Goal: Transaction & Acquisition: Purchase product/service

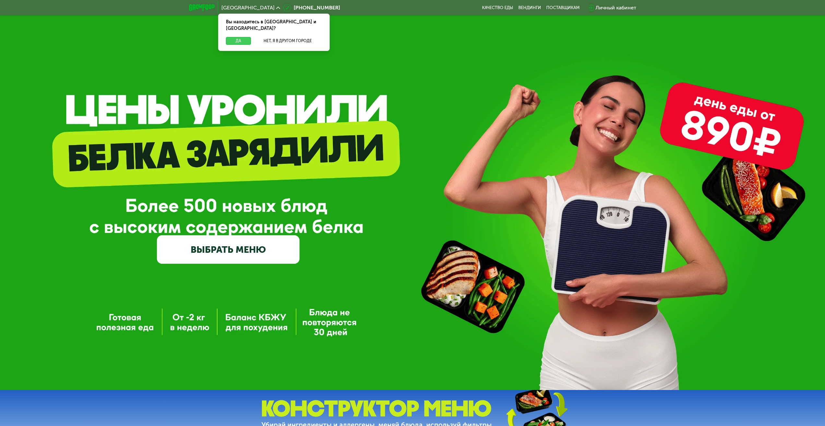
click at [235, 37] on button "Да" at bounding box center [238, 41] width 25 height 8
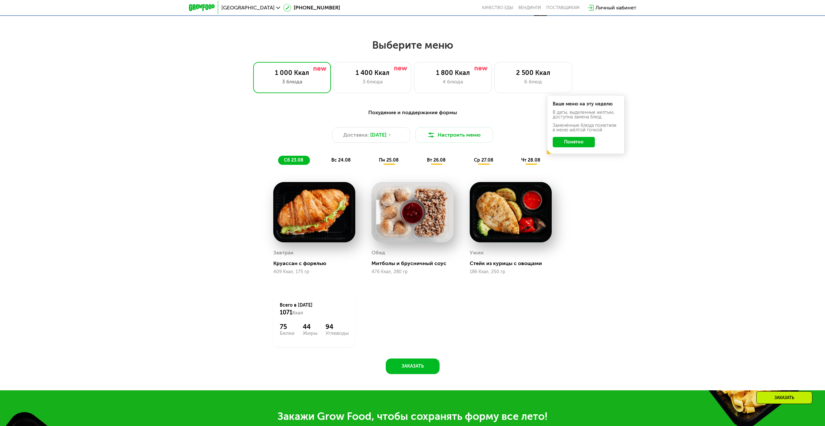
scroll to position [422, 0]
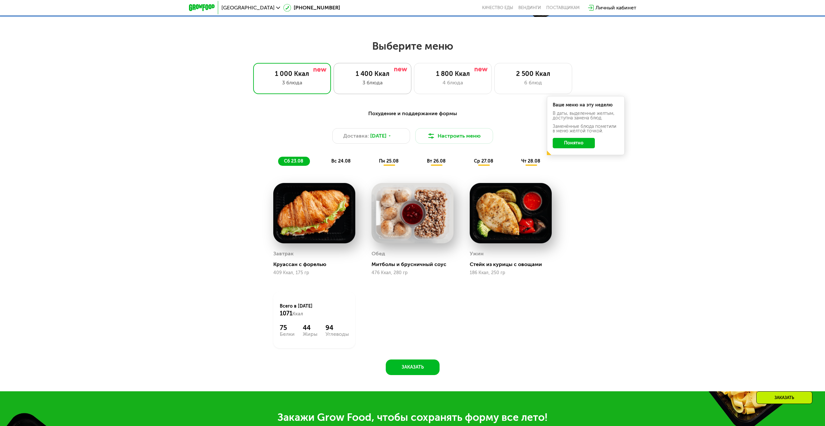
click at [344, 84] on div "3 блюда" at bounding box center [372, 83] width 64 height 8
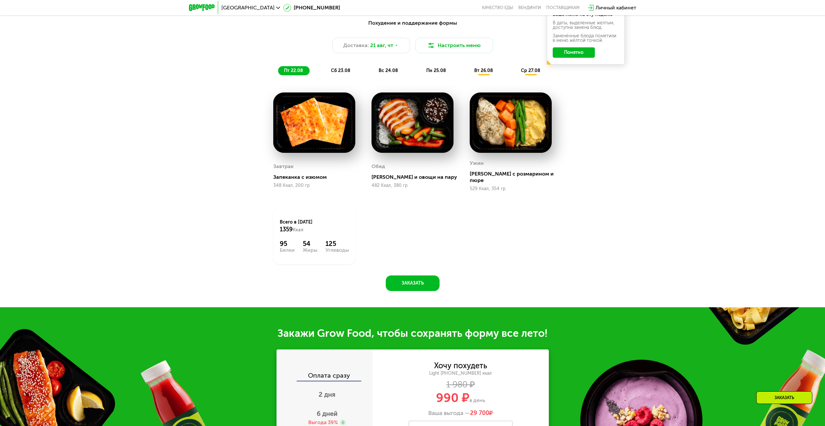
scroll to position [648, 0]
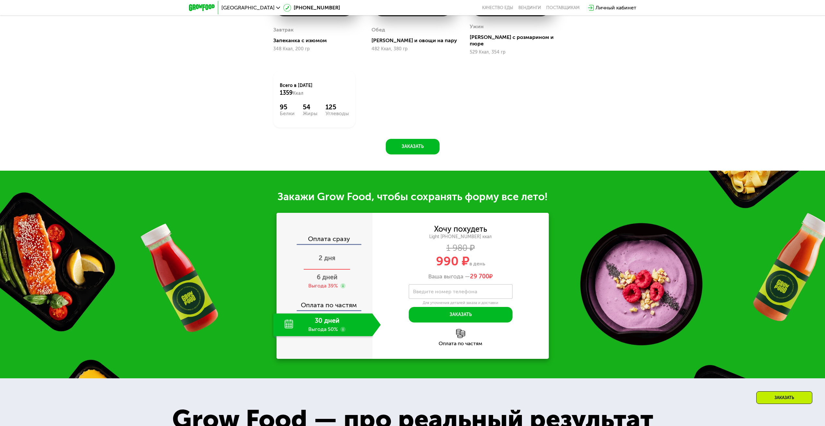
click at [328, 258] on div "2 дня" at bounding box center [327, 258] width 108 height 23
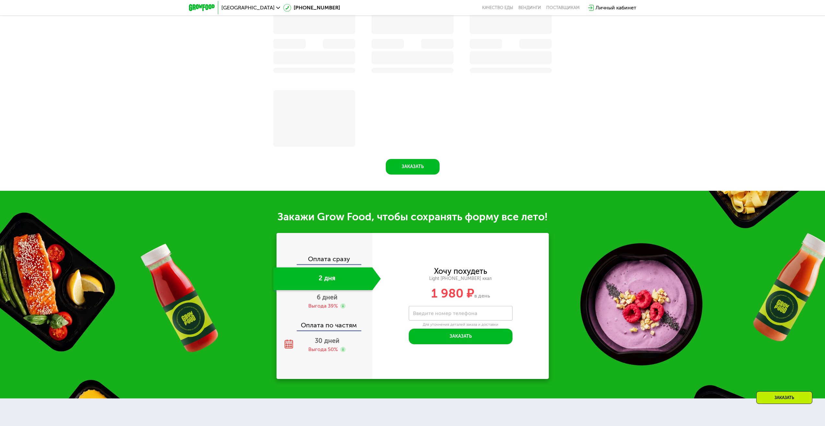
scroll to position [675, 0]
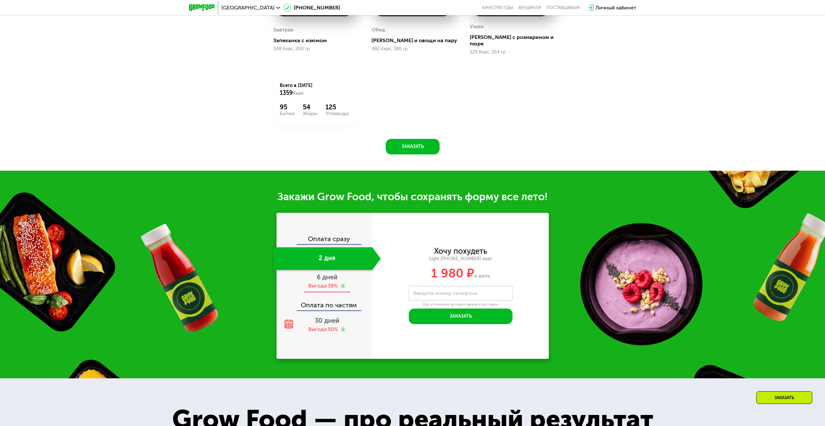
click at [329, 282] on div "Выгода 39%" at bounding box center [323, 285] width 30 height 7
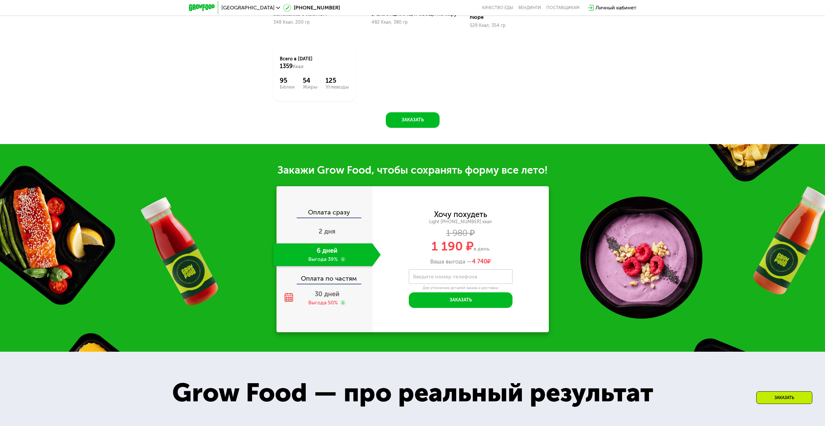
scroll to position [648, 0]
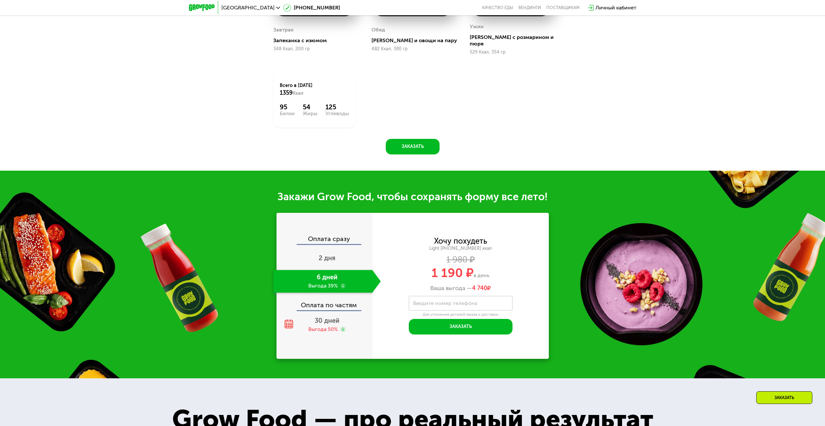
click at [323, 235] on div "Оплата сразу" at bounding box center [324, 239] width 95 height 8
click at [323, 237] on div "Оплата сразу" at bounding box center [324, 239] width 95 height 8
click at [328, 258] on div "2 дня" at bounding box center [327, 258] width 108 height 23
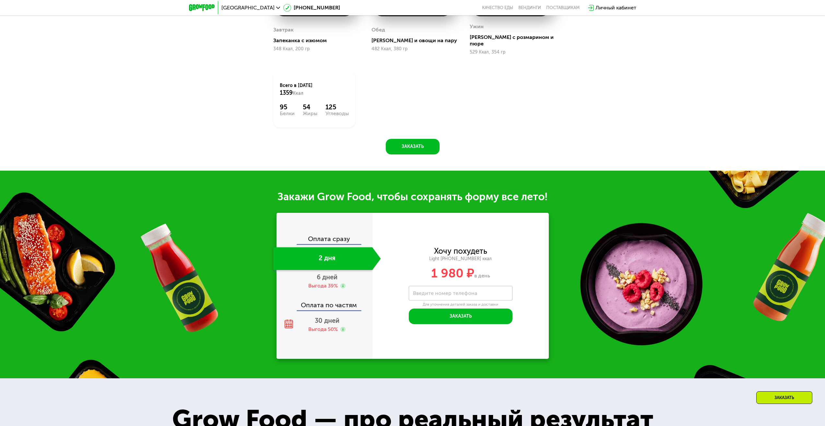
click at [325, 236] on div "Оплата сразу" at bounding box center [324, 239] width 95 height 8
click at [325, 235] on div "Оплата сразу" at bounding box center [324, 239] width 95 height 8
click at [326, 254] on div "2 дня" at bounding box center [322, 258] width 99 height 23
click at [327, 238] on div "Оплата сразу" at bounding box center [324, 239] width 95 height 8
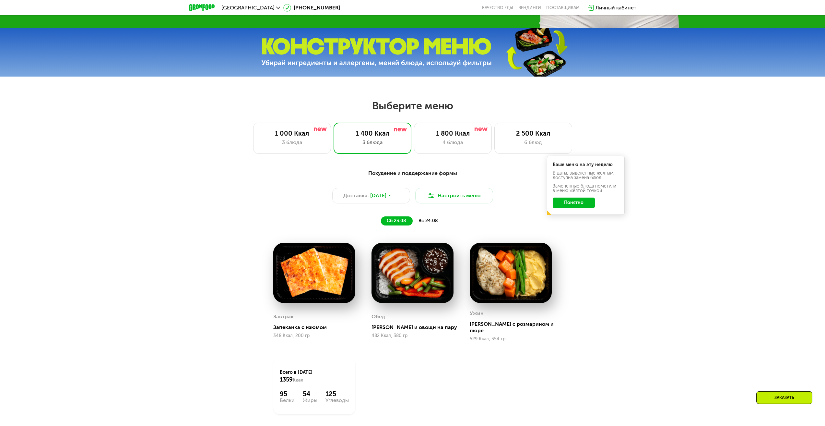
scroll to position [357, 0]
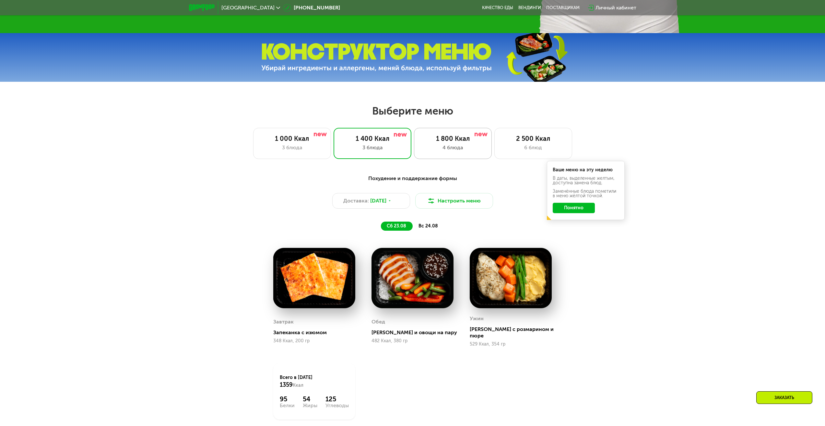
click at [494, 145] on div "1 800 Ккал 4 блюда" at bounding box center [533, 143] width 78 height 31
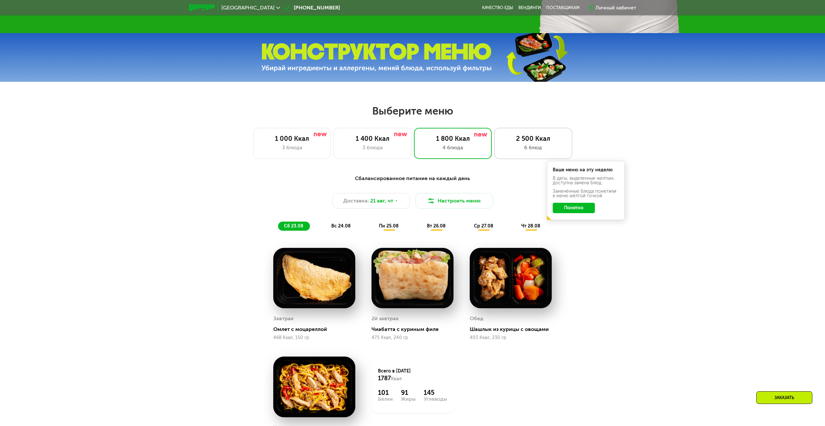
click at [535, 141] on div "2 500 Ккал" at bounding box center [533, 139] width 64 height 8
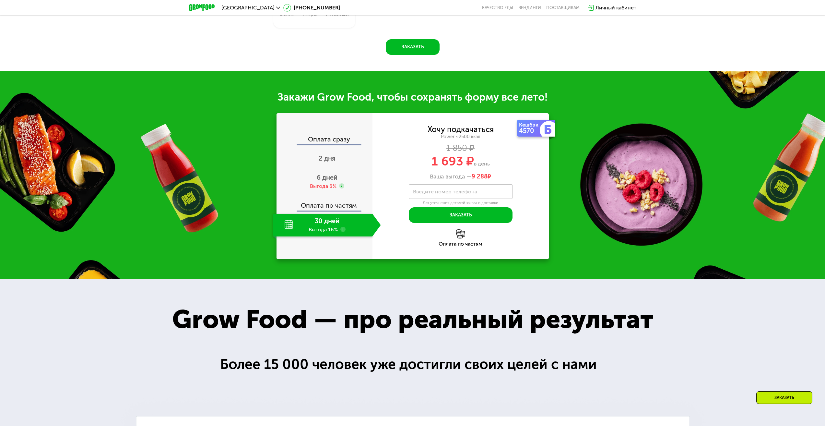
scroll to position [746, 0]
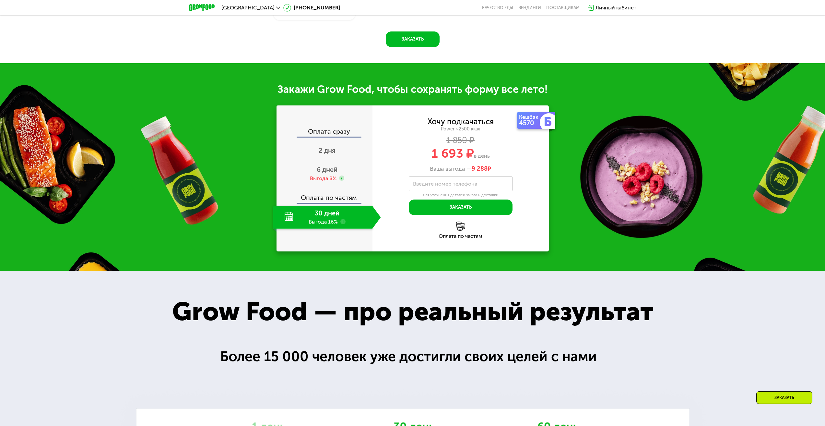
click at [335, 137] on div "Оплата сразу" at bounding box center [324, 132] width 95 height 8
click at [330, 154] on span "2 дня" at bounding box center [327, 151] width 17 height 8
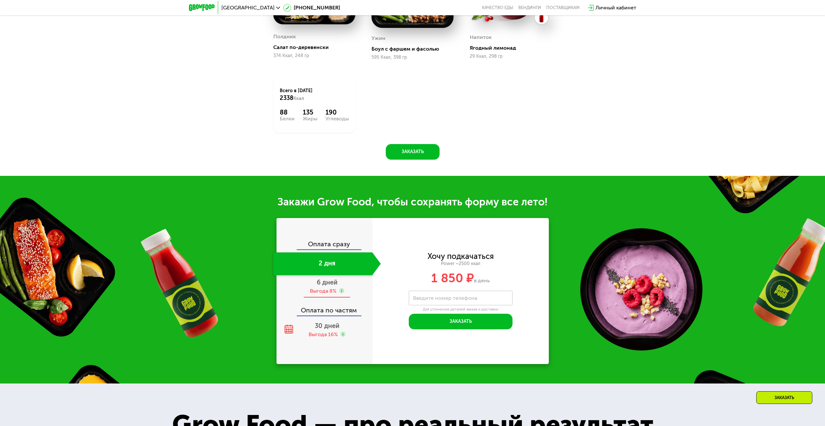
click at [324, 283] on span "6 дней" at bounding box center [327, 282] width 21 height 8
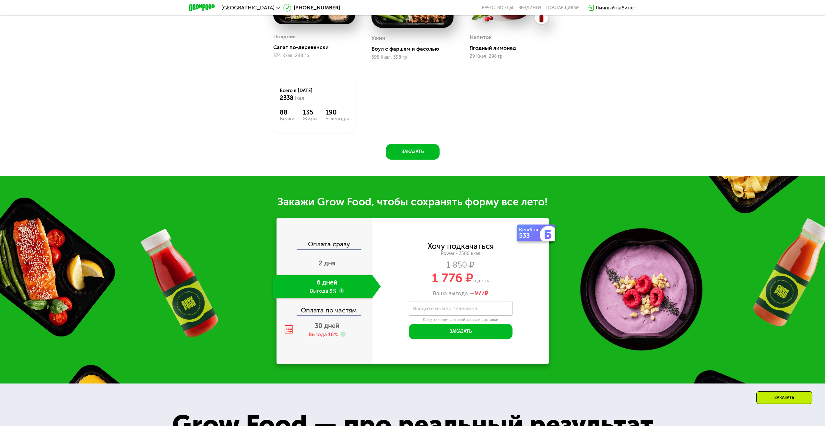
click at [330, 244] on div "Оплата сразу 2 дня 6 дней Выгода 8% Оплата по частям 30 дней Выгода 16%" at bounding box center [325, 291] width 96 height 146
click at [330, 254] on div "Оплата сразу 2 дня 6 дней Выгода 8% Оплата по частям 30 дней Выгода 16%" at bounding box center [325, 291] width 96 height 101
click at [328, 240] on div "Оплата сразу 2 дня 6 дней Выгода 8% Оплата по частям 30 дней Выгода 16%" at bounding box center [325, 291] width 96 height 146
click at [326, 254] on div "Оплата сразу 2 дня 6 дней Выгода 8% Оплата по частям 30 дней Выгода 16%" at bounding box center [325, 291] width 96 height 101
click at [327, 245] on div "Оплата сразу" at bounding box center [324, 245] width 95 height 8
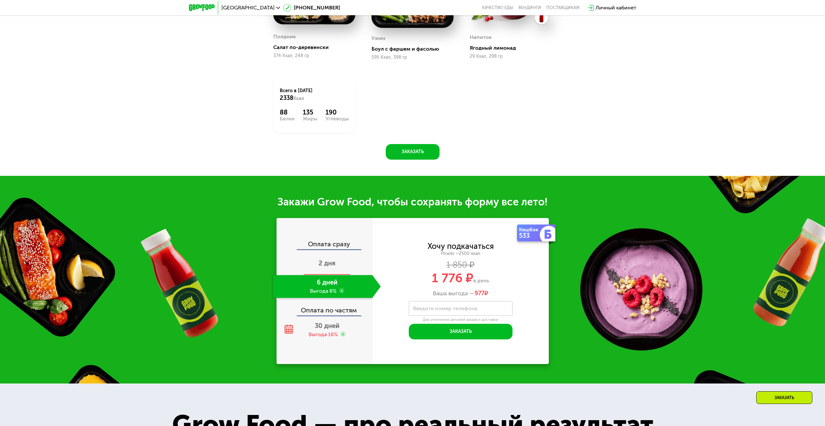
click at [322, 267] on span "2 дня" at bounding box center [327, 263] width 17 height 8
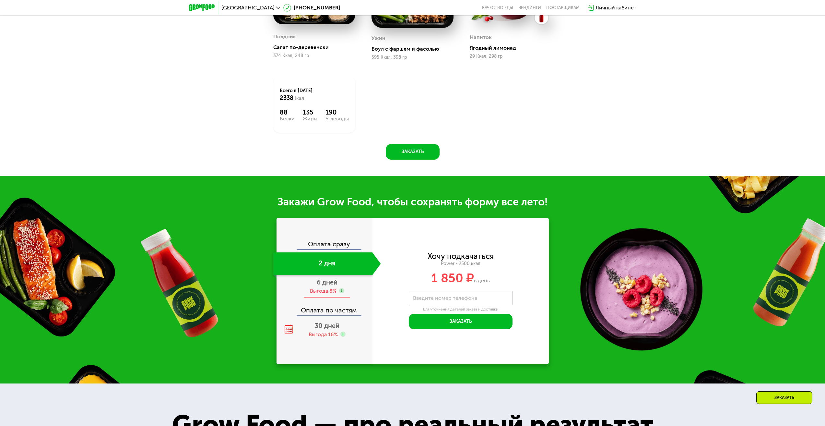
click at [320, 282] on span "6 дней" at bounding box center [327, 282] width 21 height 8
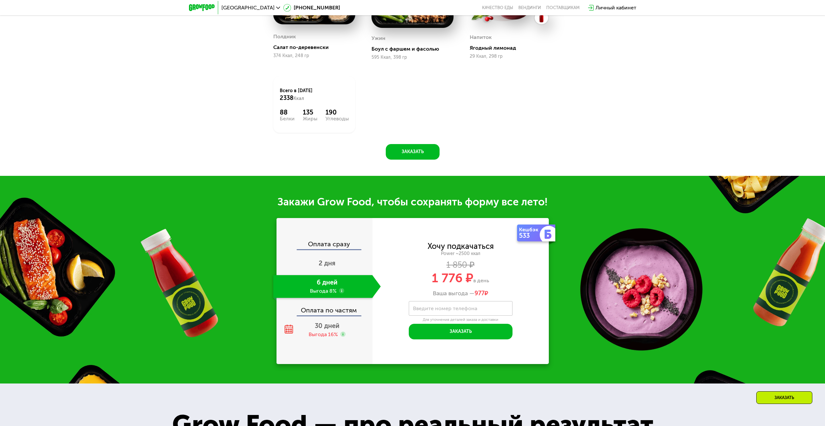
click at [320, 313] on div "Оплата по частям" at bounding box center [324, 307] width 95 height 15
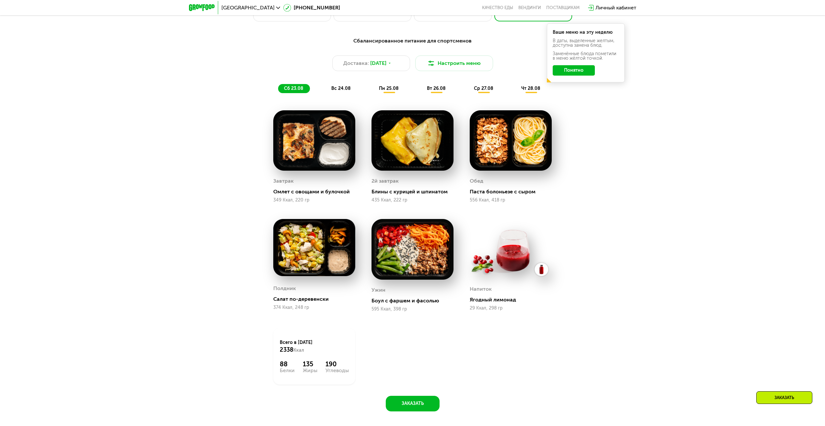
scroll to position [486, 0]
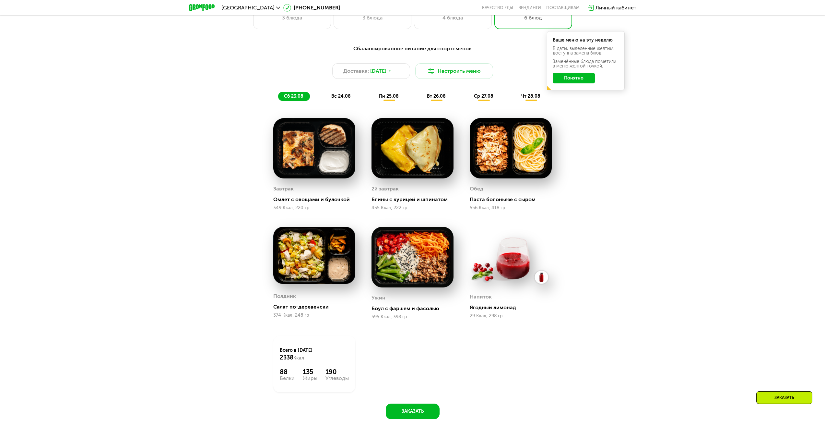
click at [373, 95] on div "вс 24.08" at bounding box center [389, 96] width 32 height 9
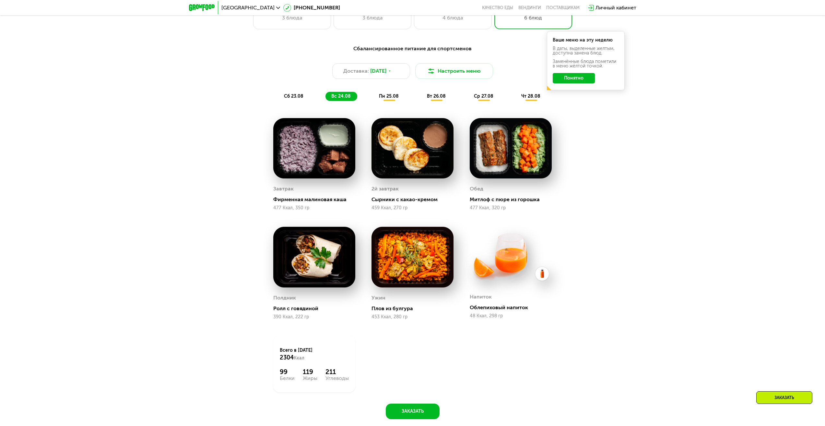
click at [379, 98] on span "пн 25.08" at bounding box center [389, 96] width 20 height 6
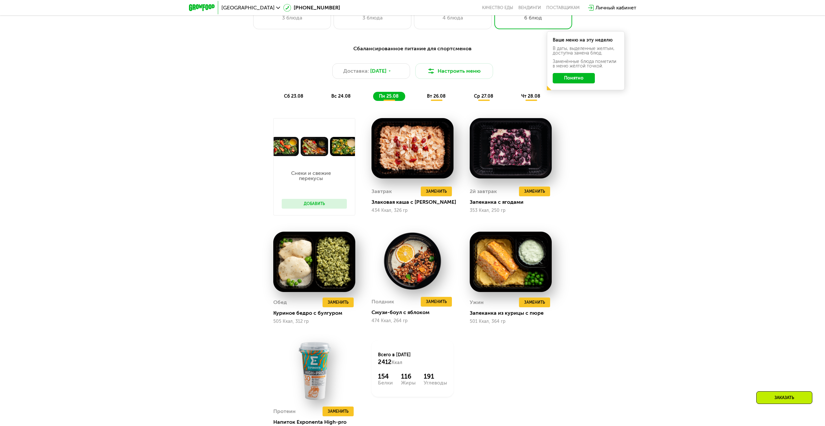
click at [468, 95] on div "вт 26.08" at bounding box center [484, 96] width 32 height 9
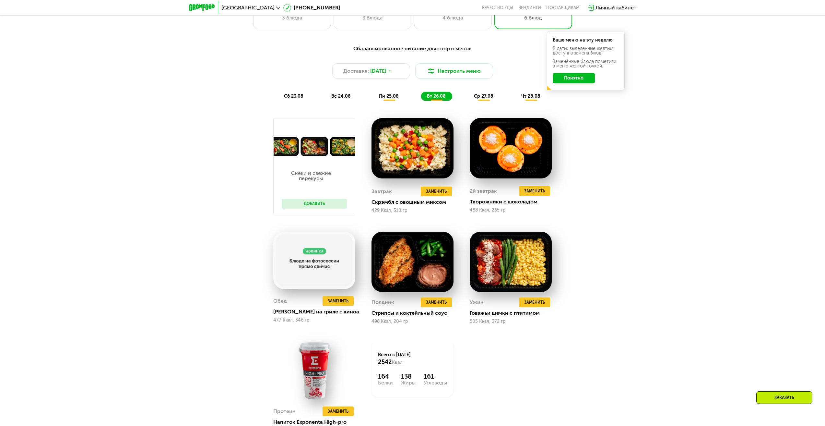
click at [480, 92] on div "Сбалансированное питание для спортсменов Доставка: [DATE] Настроить меню сб 23.…" at bounding box center [413, 73] width 384 height 56
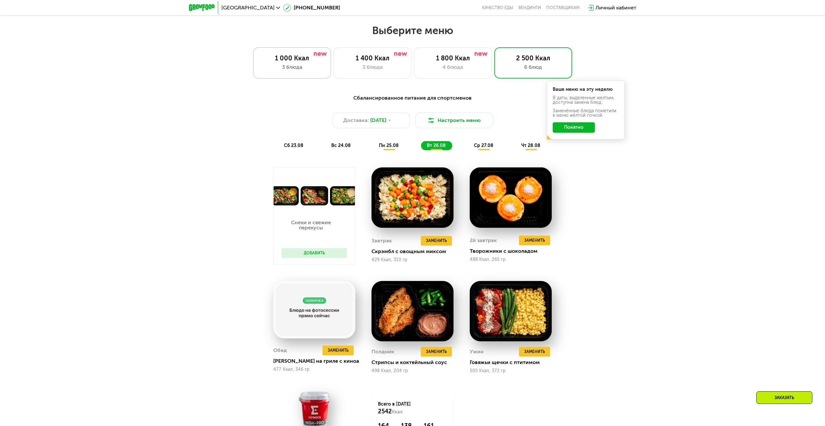
scroll to position [292, 0]
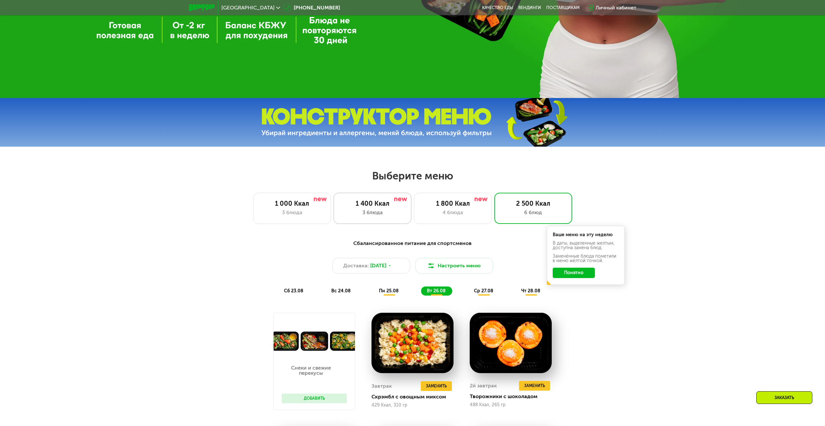
click at [357, 213] on div "3 блюда" at bounding box center [372, 212] width 64 height 8
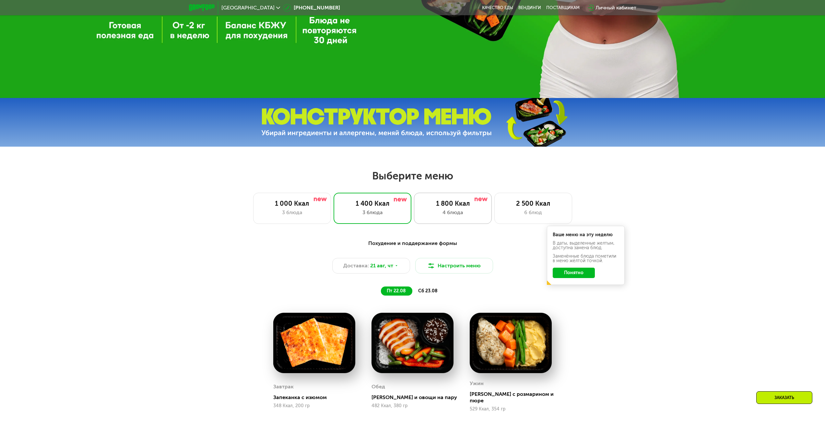
click at [494, 220] on div "1 800 Ккал 4 блюда" at bounding box center [533, 208] width 78 height 31
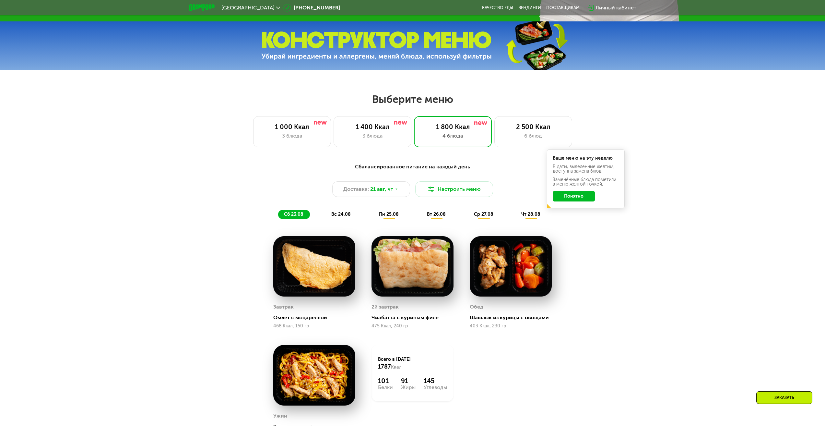
scroll to position [389, 0]
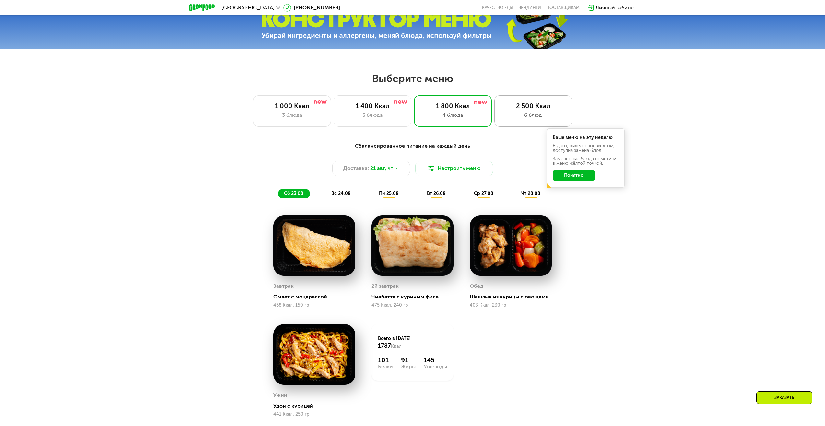
click at [510, 113] on div "6 блюд" at bounding box center [533, 115] width 64 height 8
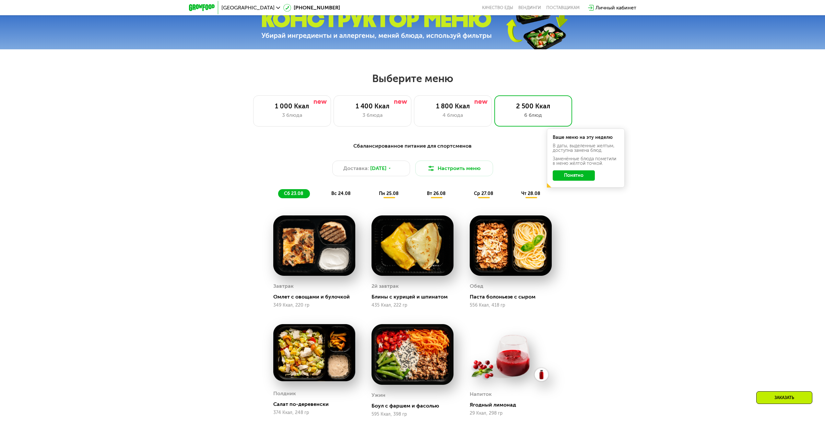
click at [419, 197] on div "сб 23.08 вс 24.08 пн 25.08 вт 26.08 ср 27.08 чт 28.08" at bounding box center [412, 193] width 269 height 9
click at [468, 197] on div "вт 26.08" at bounding box center [484, 193] width 32 height 9
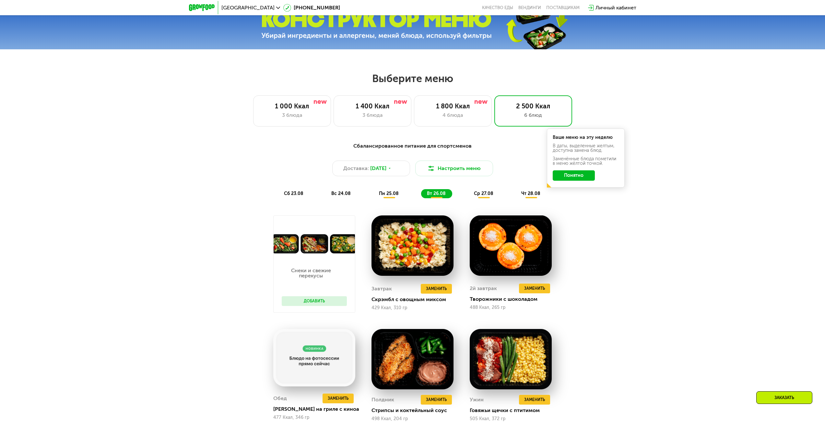
click at [421, 195] on div "пн 25.08" at bounding box center [436, 193] width 31 height 9
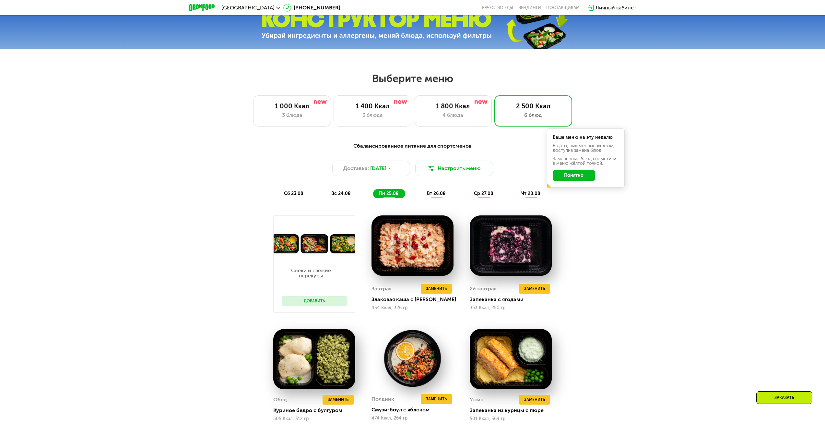
click at [320, 303] on button "Добавить" at bounding box center [314, 301] width 65 height 10
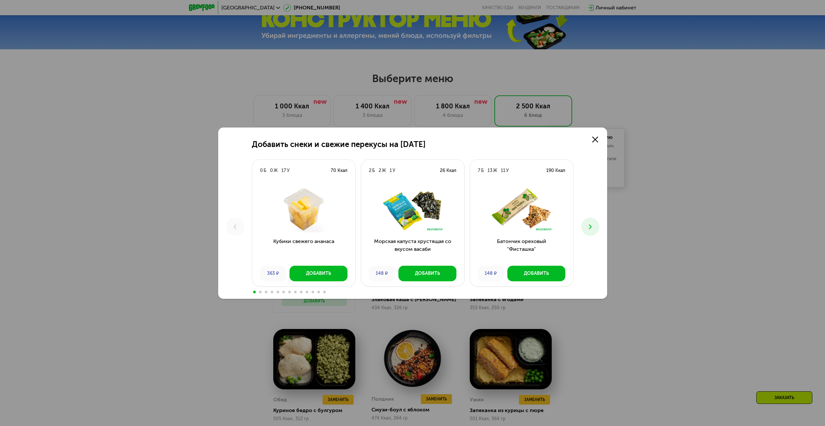
click at [320, 301] on div "Добавить снеки и свежие перекусы на [DATE] 0 Б 0 Ж 17 У 70 Ккал Кубики свежего …" at bounding box center [412, 213] width 825 height 426
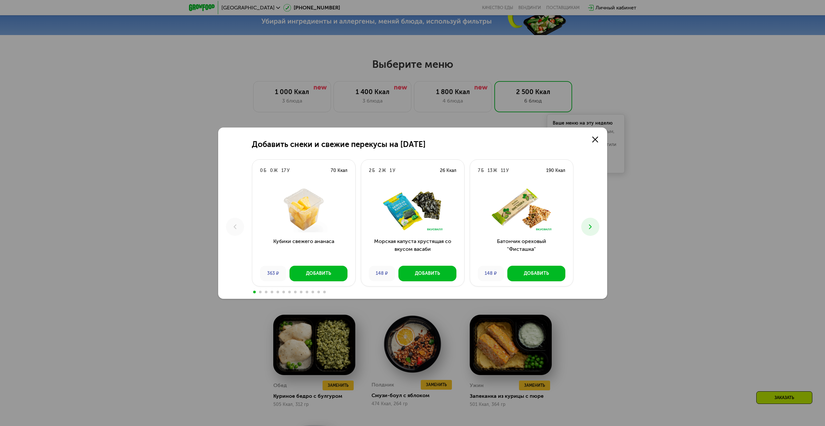
scroll to position [422, 0]
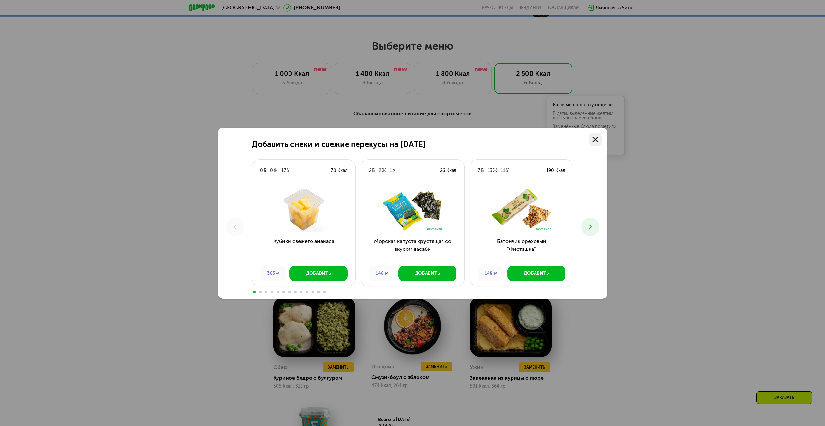
click at [598, 135] on link at bounding box center [595, 139] width 13 height 13
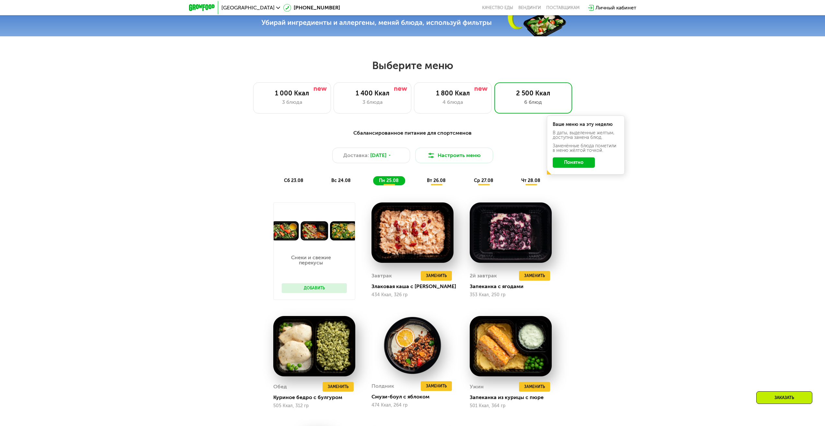
scroll to position [324, 0]
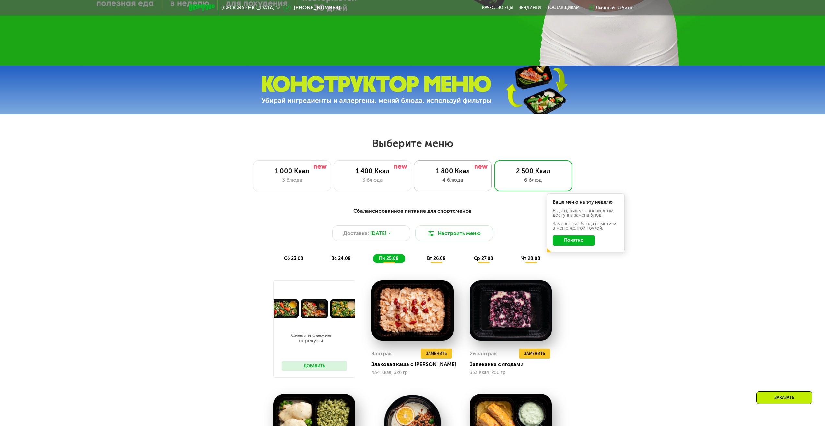
click at [494, 188] on div "1 800 Ккал 4 блюда" at bounding box center [533, 175] width 78 height 31
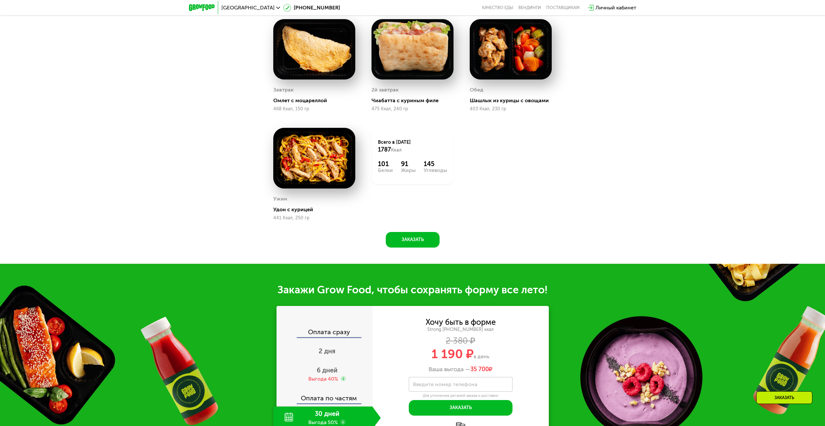
scroll to position [584, 0]
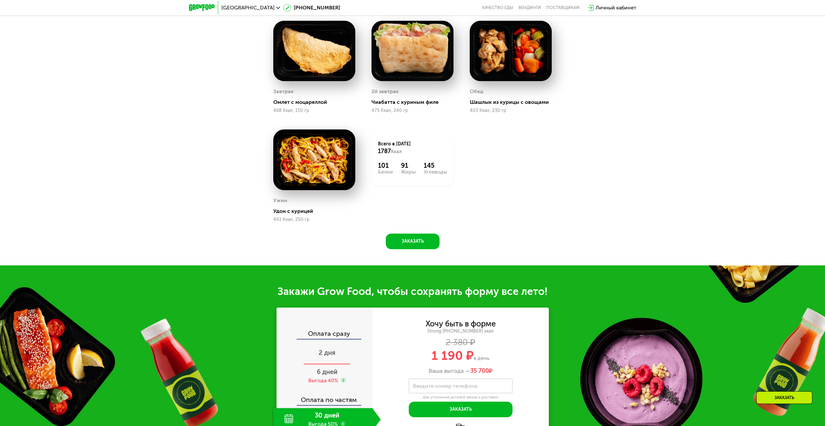
click at [329, 354] on span "2 дня" at bounding box center [327, 353] width 17 height 8
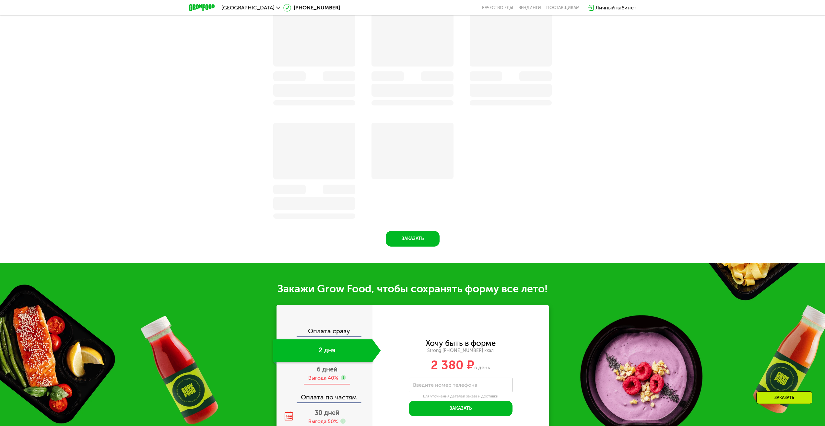
click at [323, 373] on span "6 дней" at bounding box center [327, 369] width 21 height 8
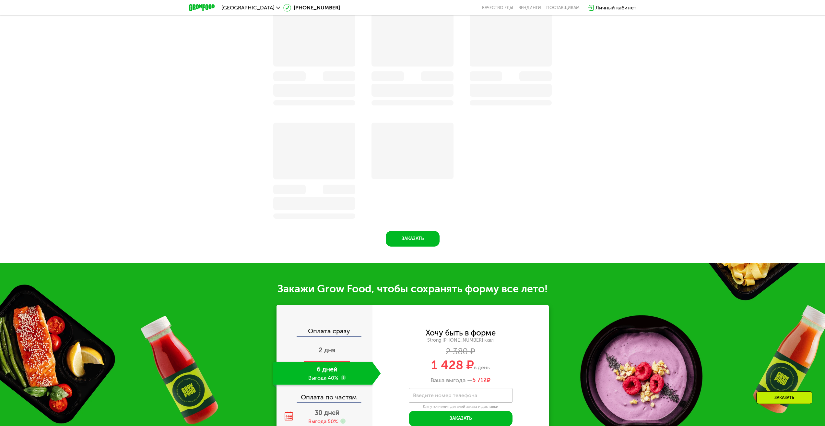
scroll to position [586, 0]
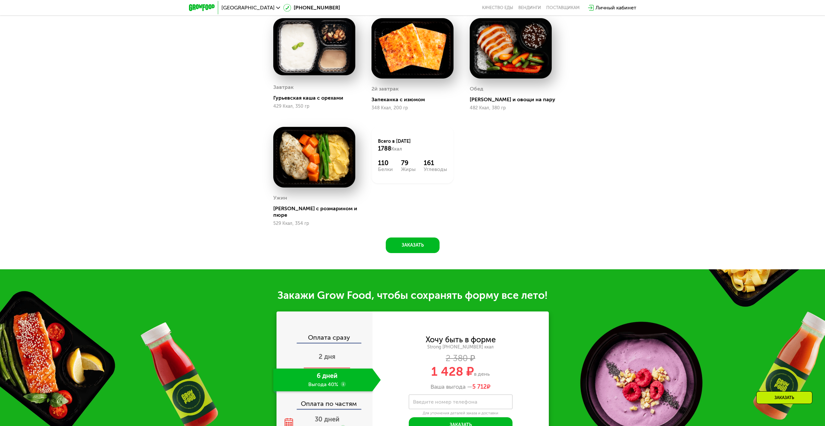
click at [325, 355] on span "2 дня" at bounding box center [327, 356] width 17 height 8
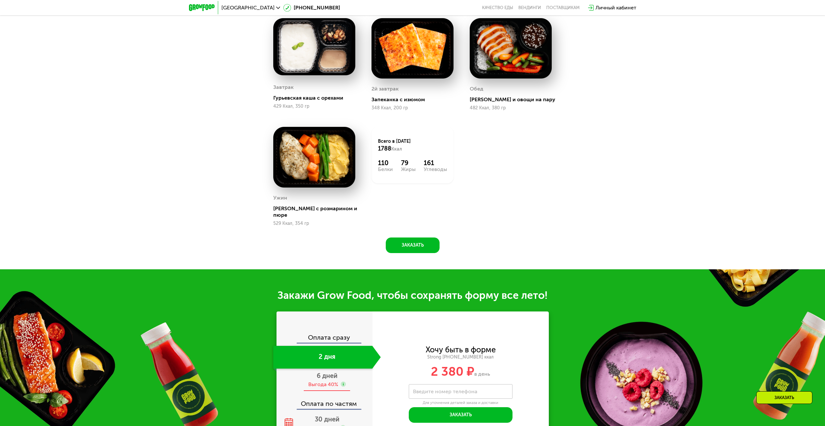
click at [327, 374] on span "6 дней" at bounding box center [327, 376] width 21 height 8
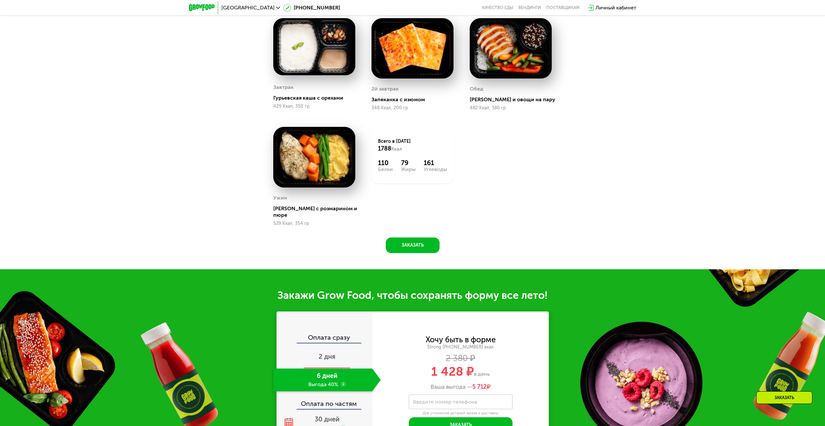
click at [335, 347] on div "2 дня" at bounding box center [327, 357] width 108 height 23
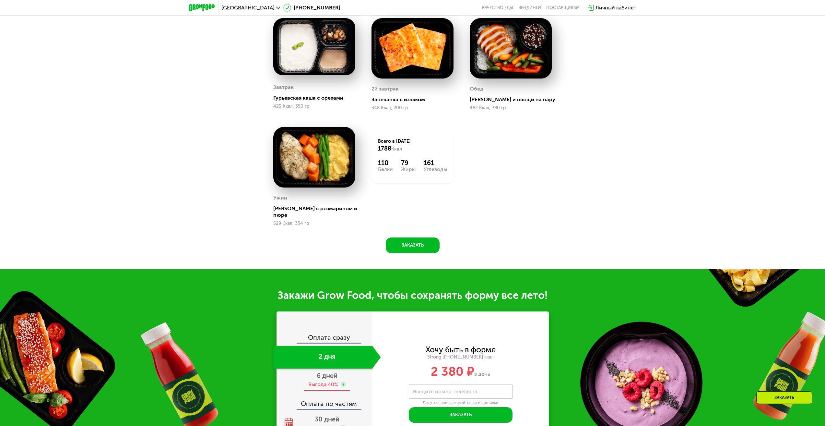
click at [332, 373] on span "6 дней" at bounding box center [327, 376] width 21 height 8
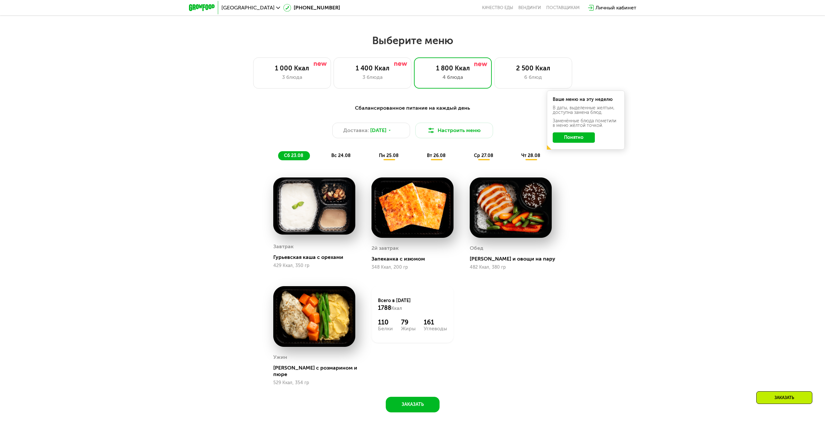
scroll to position [424, 0]
